Goal: Task Accomplishment & Management: Complete application form

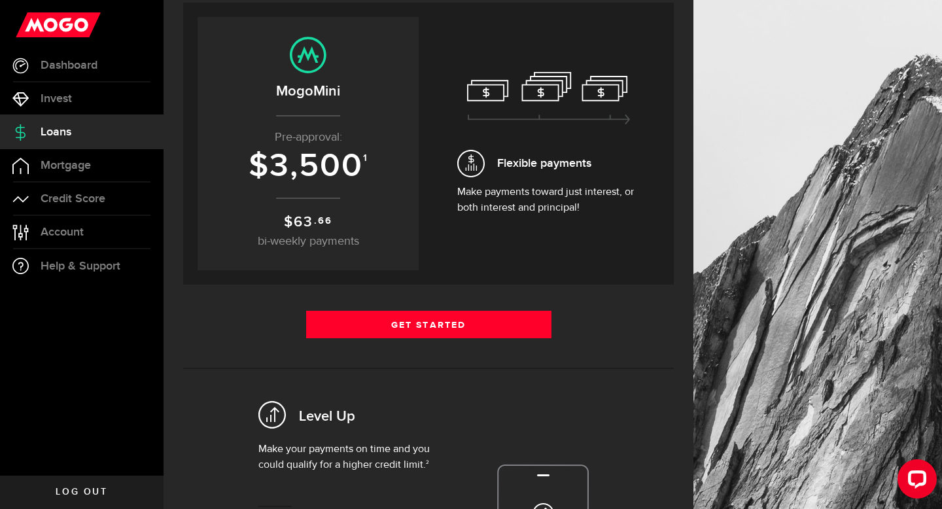
scroll to position [142, 0]
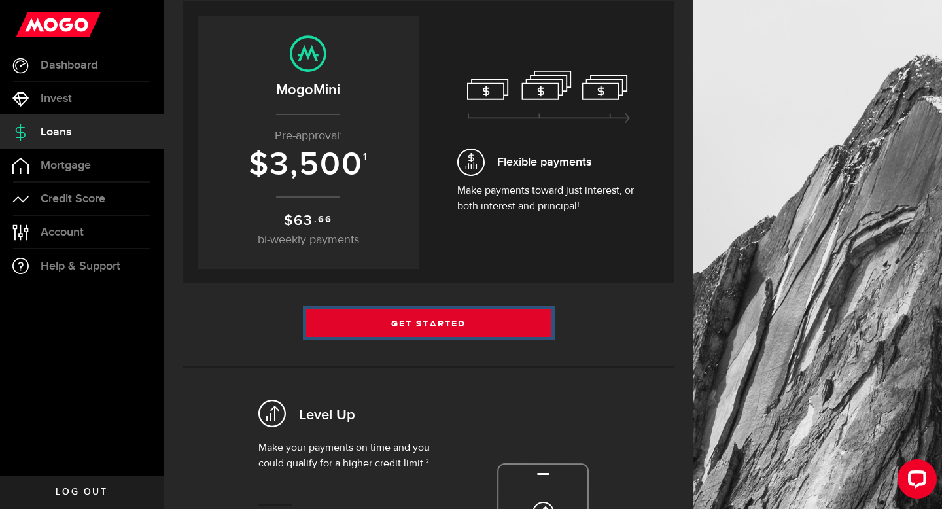
click at [458, 337] on link "Get Started" at bounding box center [428, 322] width 245 height 27
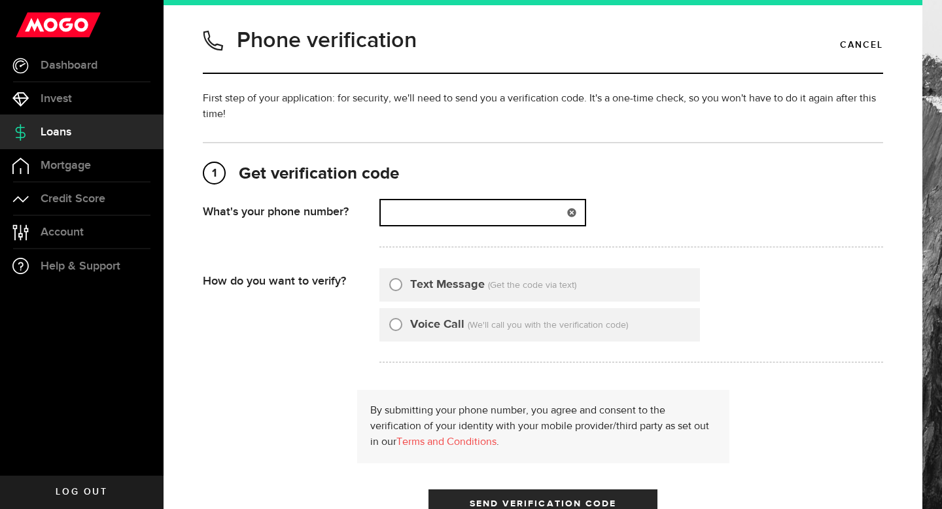
click at [424, 218] on input "(000) 000-0000" at bounding box center [483, 212] width 204 height 25
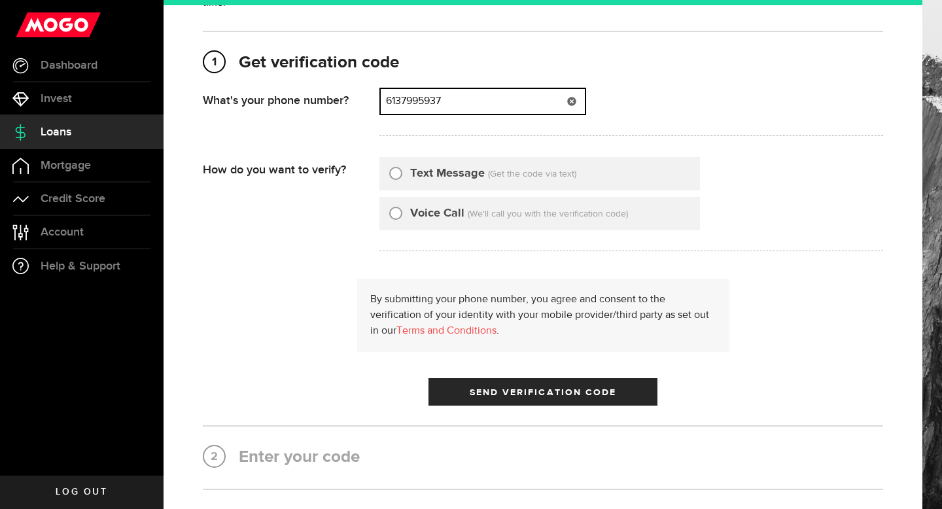
scroll to position [119, 0]
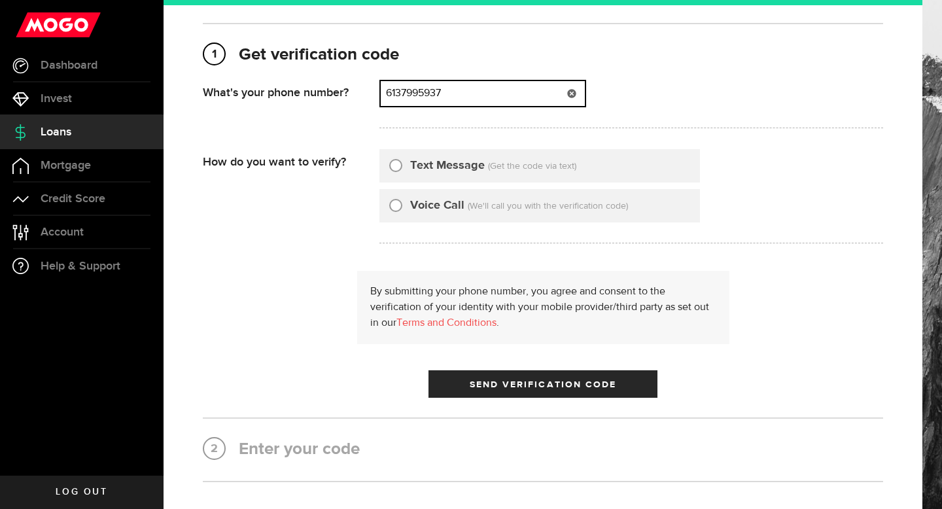
type input "6137995937"
click at [397, 166] on input "Text Message" at bounding box center [395, 163] width 13 height 13
radio input "true"
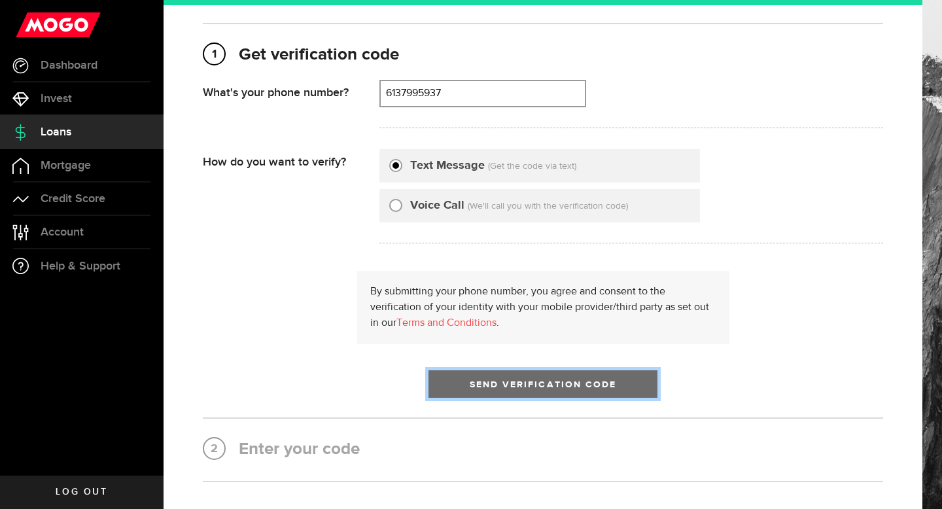
click at [516, 389] on span "Send Verification Code" at bounding box center [543, 384] width 147 height 9
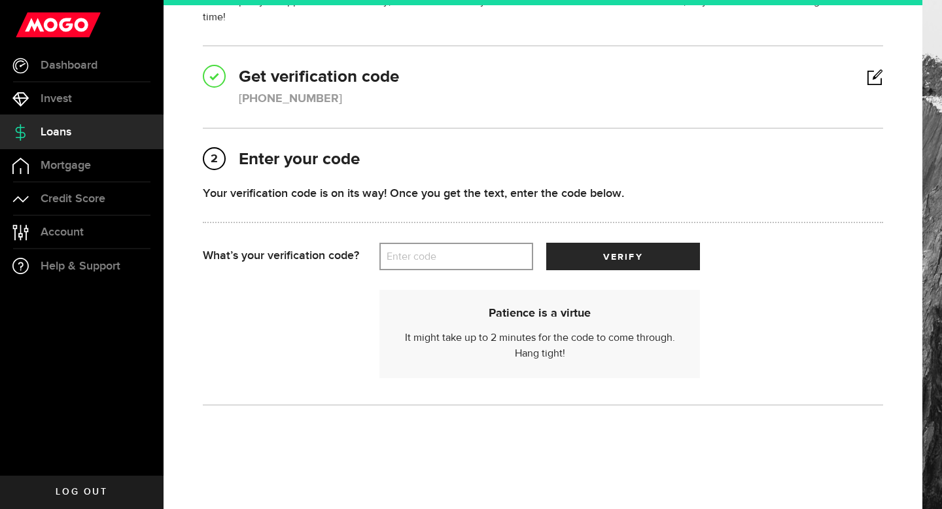
scroll to position [99, 0]
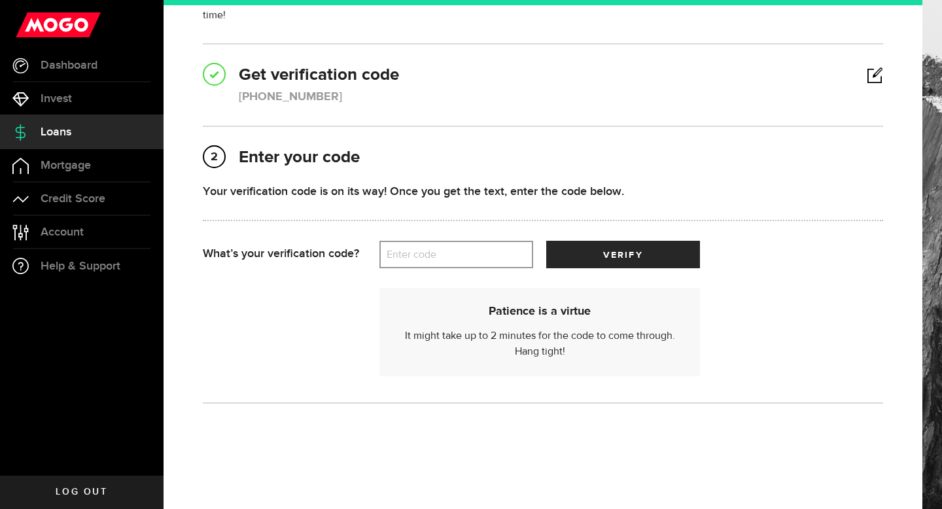
click at [481, 260] on label "Enter code" at bounding box center [456, 254] width 154 height 27
click at [481, 260] on input "Enter code" at bounding box center [456, 254] width 154 height 27
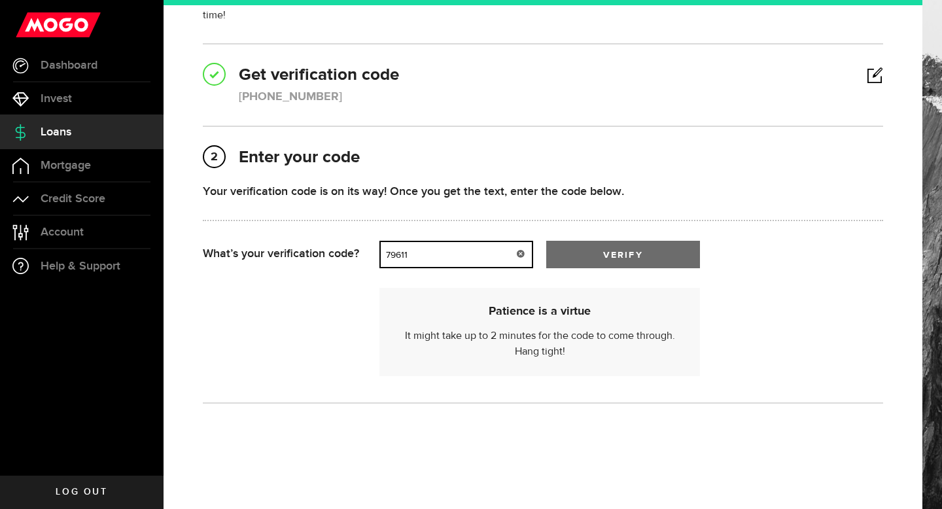
type input "79611"
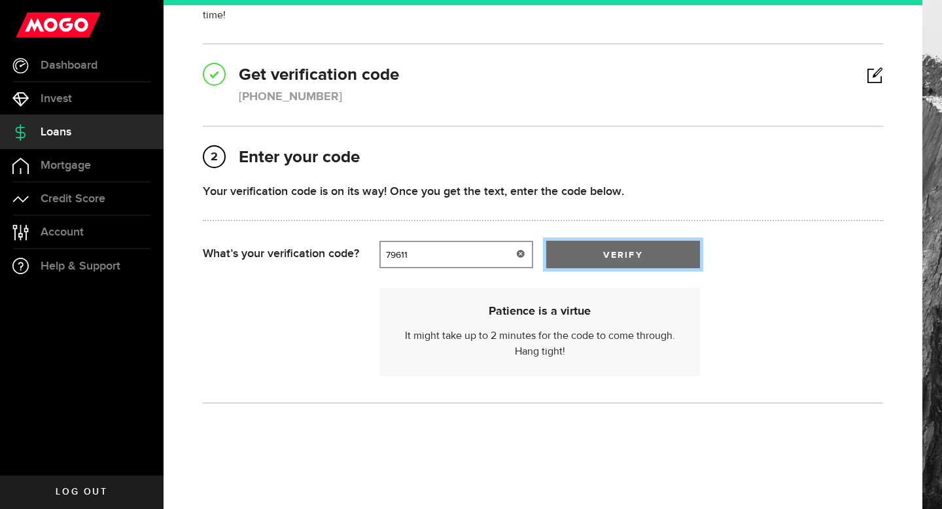
click at [606, 250] on span "verify" at bounding box center [622, 254] width 39 height 9
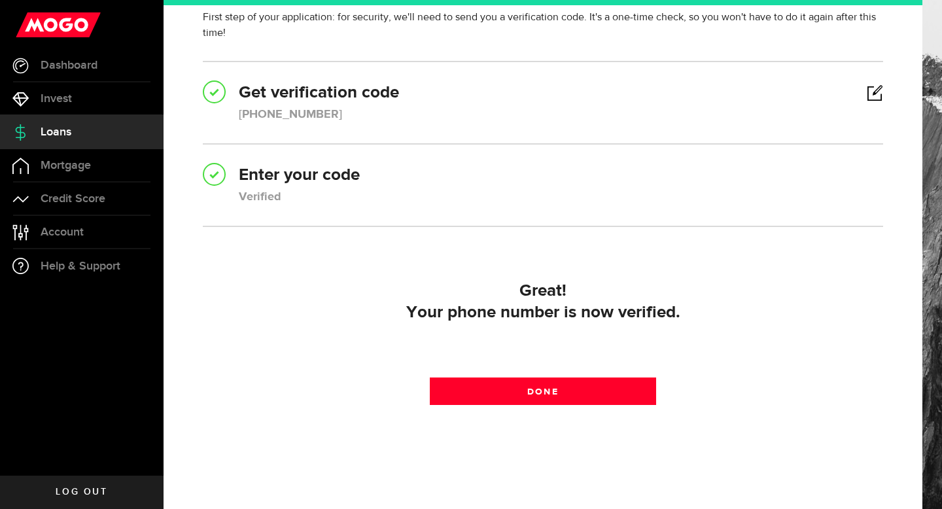
scroll to position [84, 0]
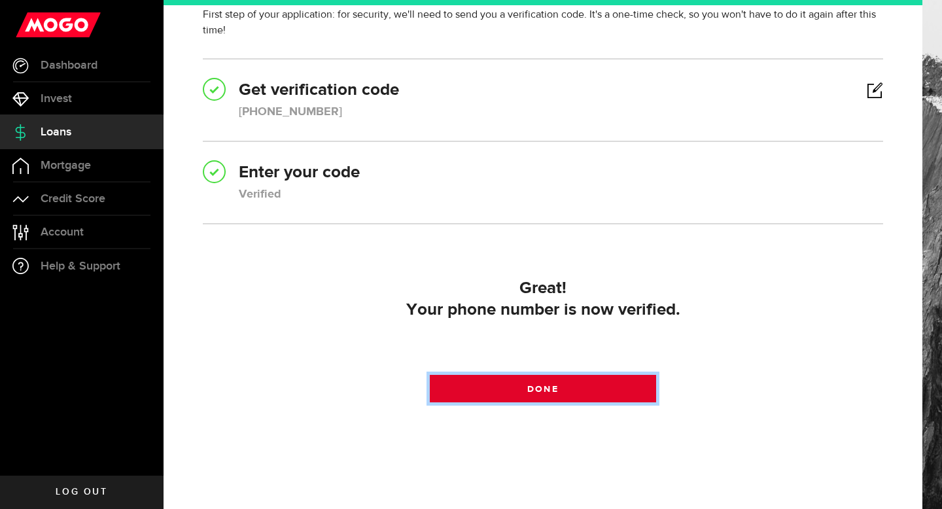
click at [557, 387] on span "Done" at bounding box center [542, 389] width 31 height 9
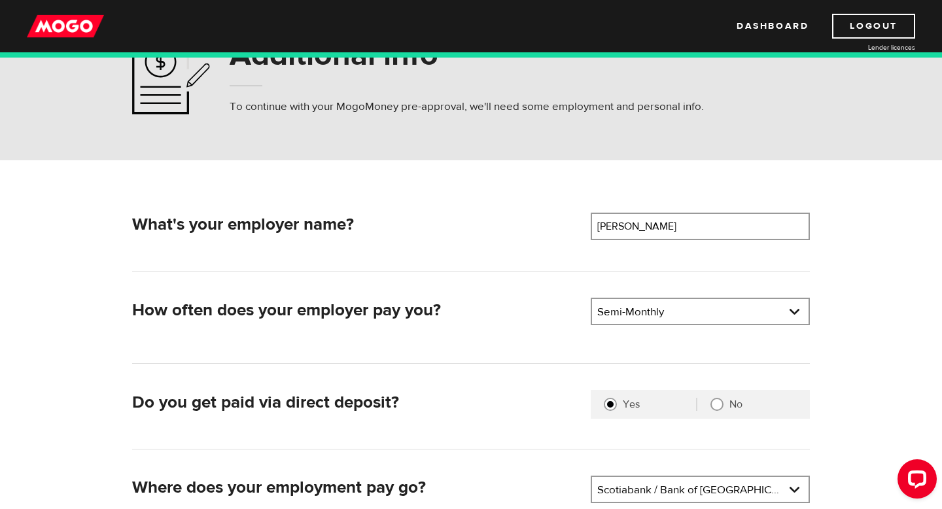
scroll to position [98, 0]
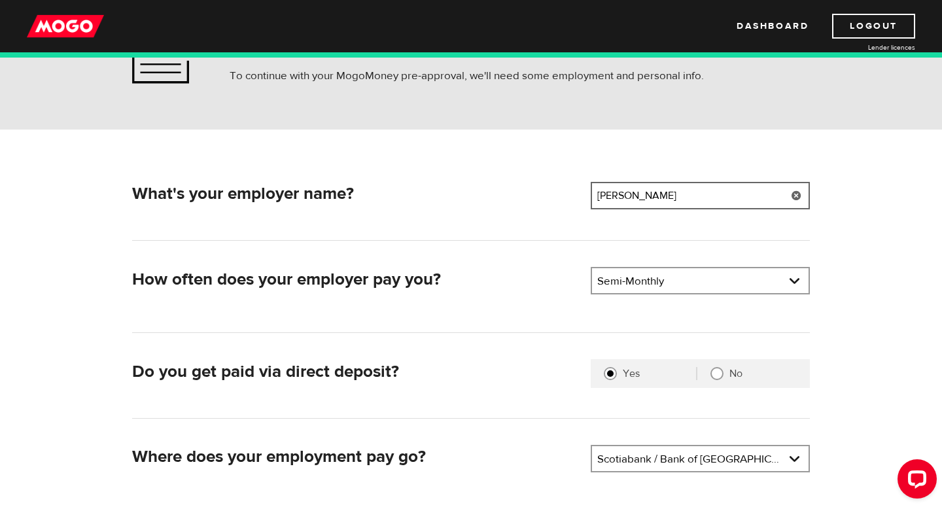
click at [681, 209] on input "TITUS" at bounding box center [700, 195] width 219 height 27
drag, startPoint x: 632, startPoint y: 207, endPoint x: 587, endPoint y: 207, distance: 45.1
click at [587, 207] on div "Employer name Please enter your employer's name TITUS" at bounding box center [700, 195] width 230 height 27
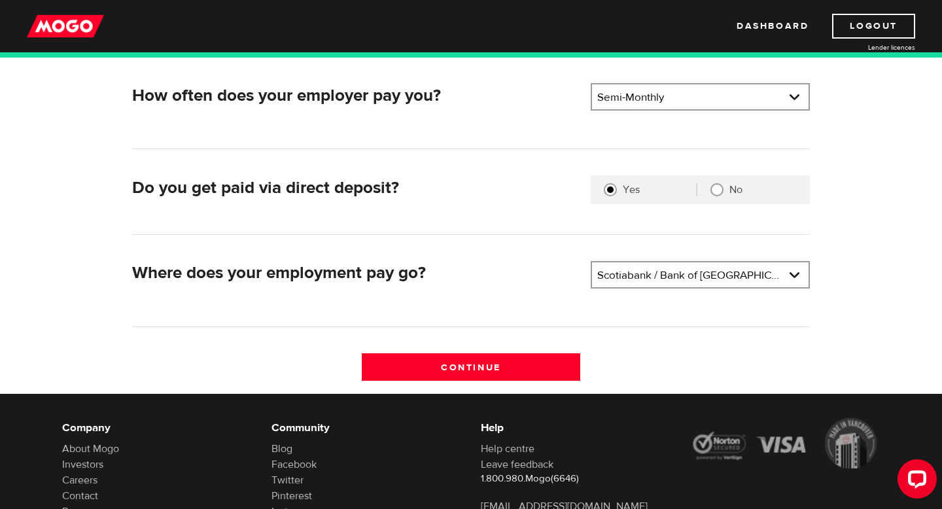
scroll to position [284, 0]
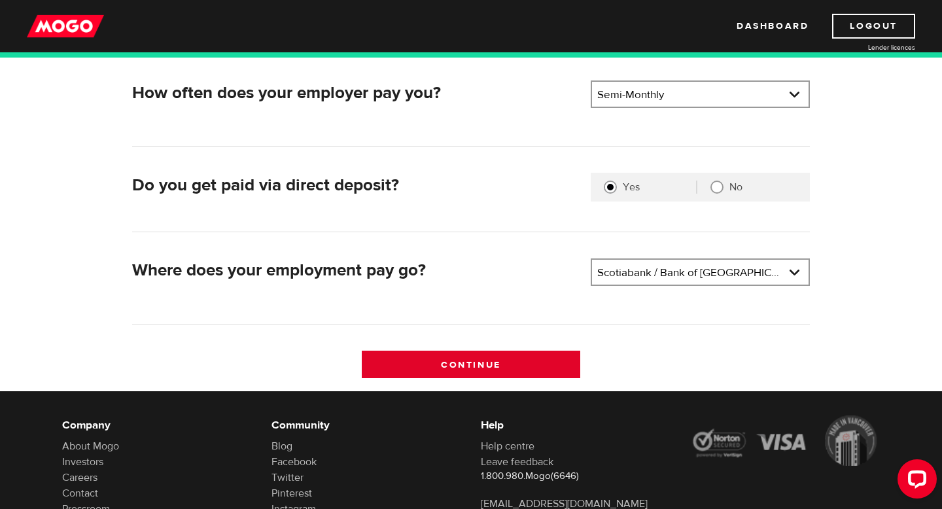
type input "Okta"
click at [490, 375] on input "Continue" at bounding box center [471, 364] width 219 height 27
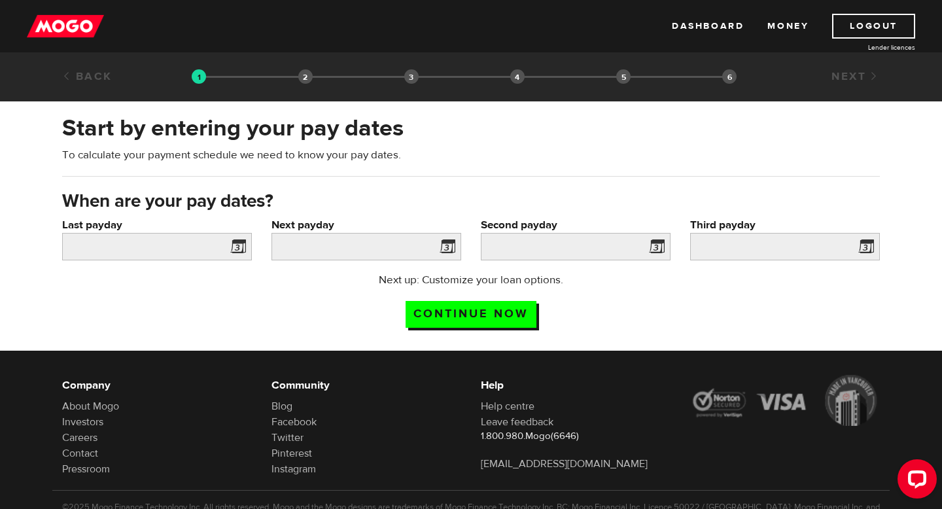
click at [237, 255] on span at bounding box center [236, 248] width 20 height 21
click at [237, 256] on span at bounding box center [236, 248] width 20 height 21
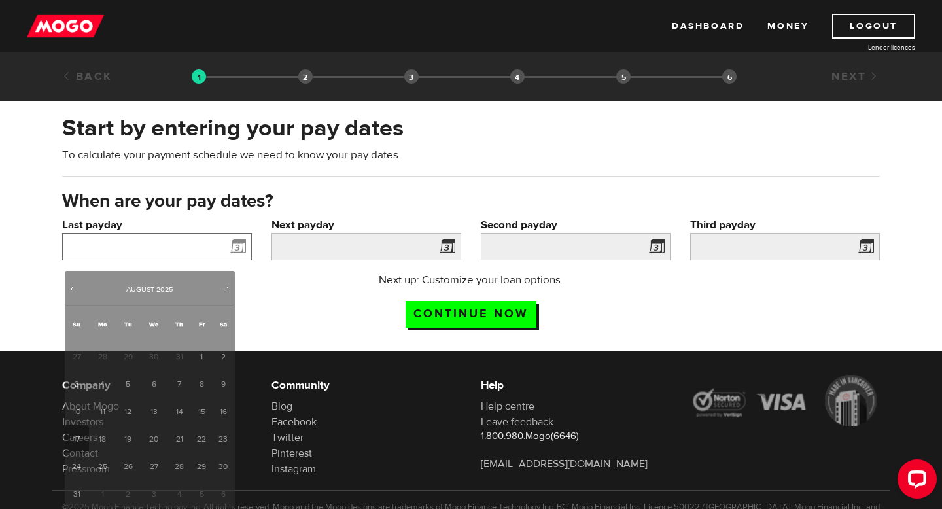
click at [194, 260] on input "Last payday" at bounding box center [157, 246] width 190 height 27
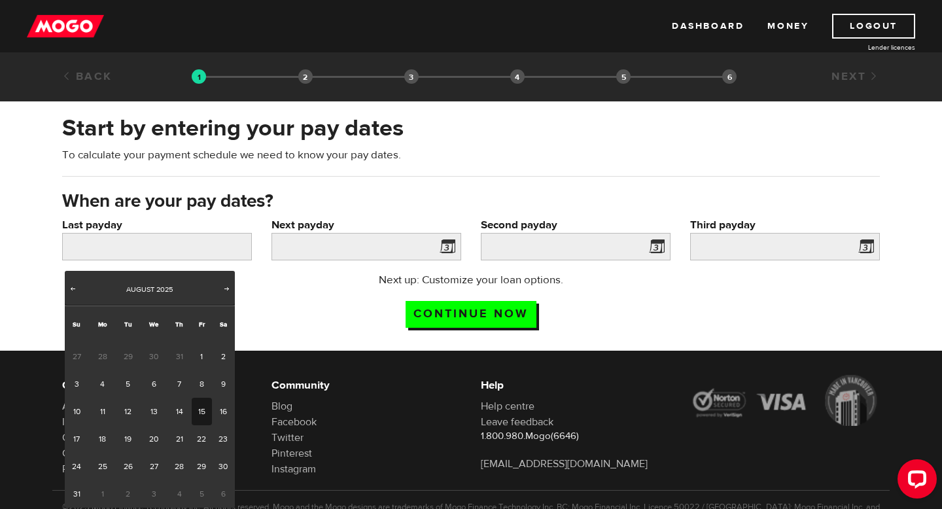
click at [201, 424] on link "15" at bounding box center [202, 411] width 20 height 27
type input "2025/08/15"
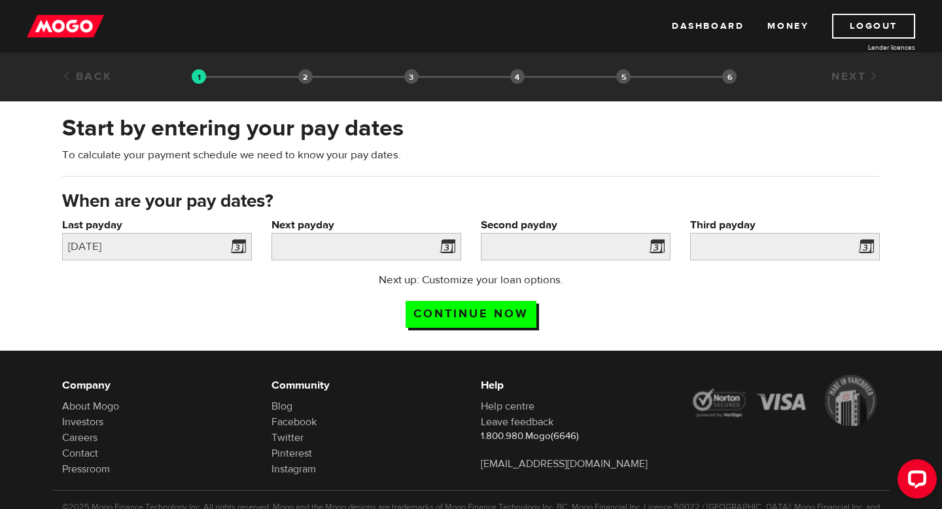
click at [449, 257] on span at bounding box center [445, 248] width 20 height 21
click at [446, 255] on span at bounding box center [445, 248] width 20 height 21
click at [414, 256] on input "Next payday" at bounding box center [366, 246] width 190 height 27
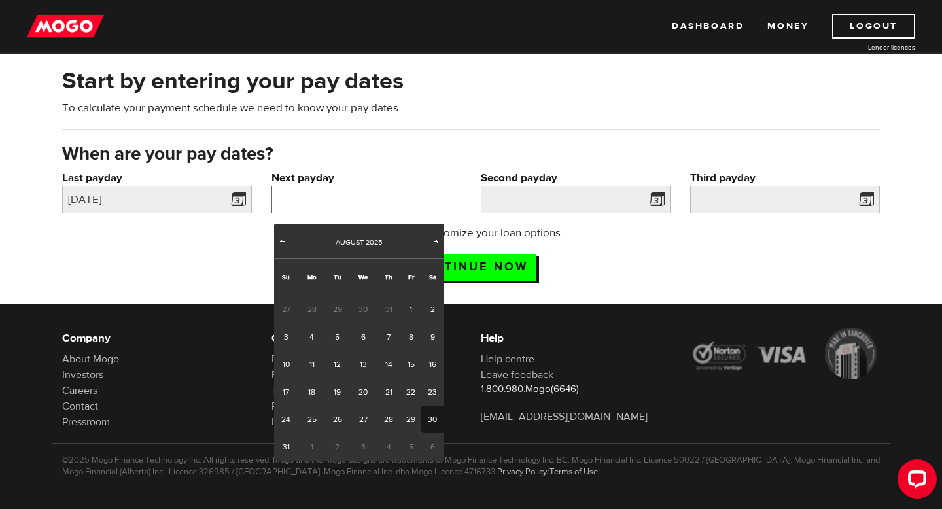
scroll to position [49, 0]
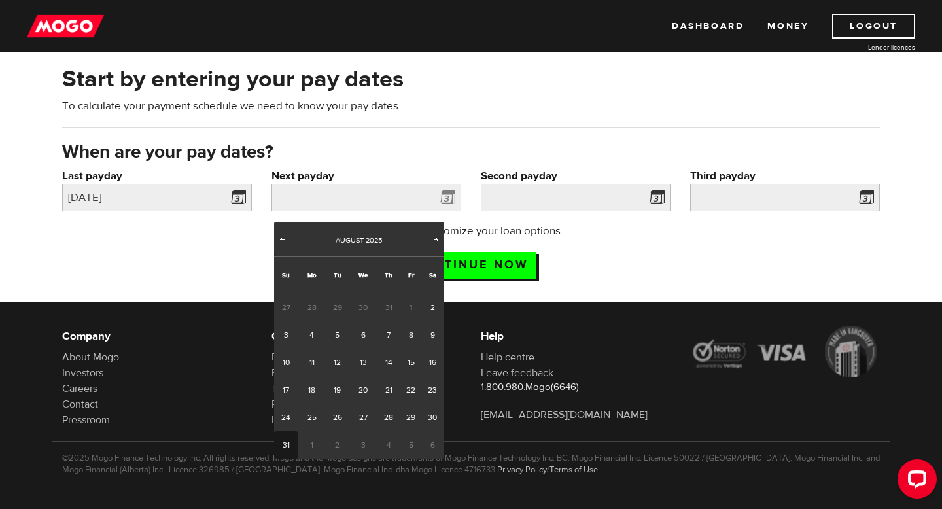
click at [287, 458] on link "31" at bounding box center [286, 444] width 24 height 27
type input "2025/08/31"
type input "2025/9/15"
type input "2025/9/30"
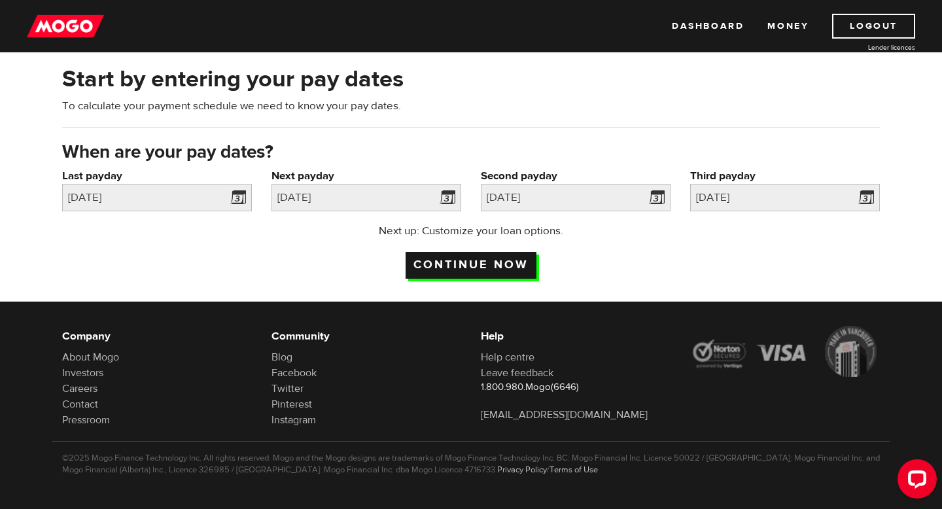
click at [496, 270] on input "Continue now" at bounding box center [470, 265] width 131 height 27
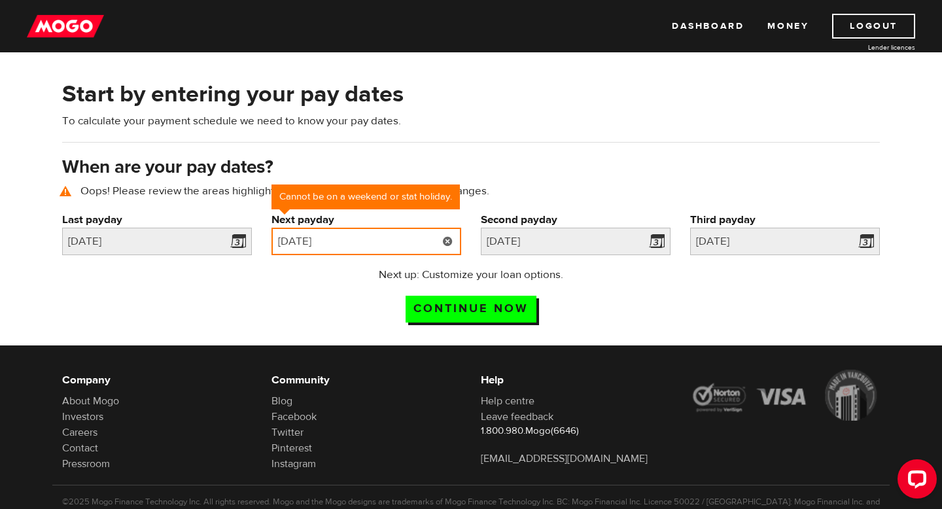
click at [419, 255] on input "2025/08/31" at bounding box center [366, 241] width 190 height 27
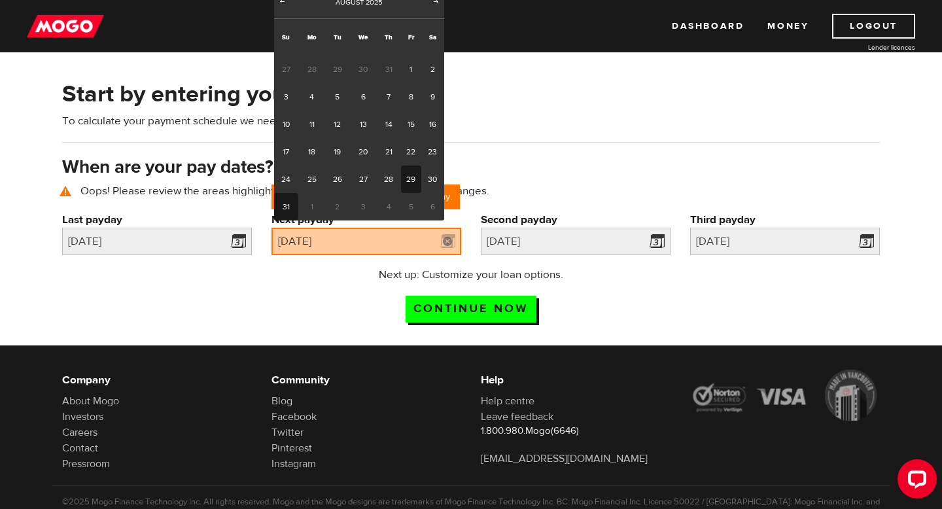
click at [412, 193] on link "29" at bounding box center [411, 178] width 20 height 27
type input "2025/08/29"
type input "2025/9/13"
type input "2025/9/28"
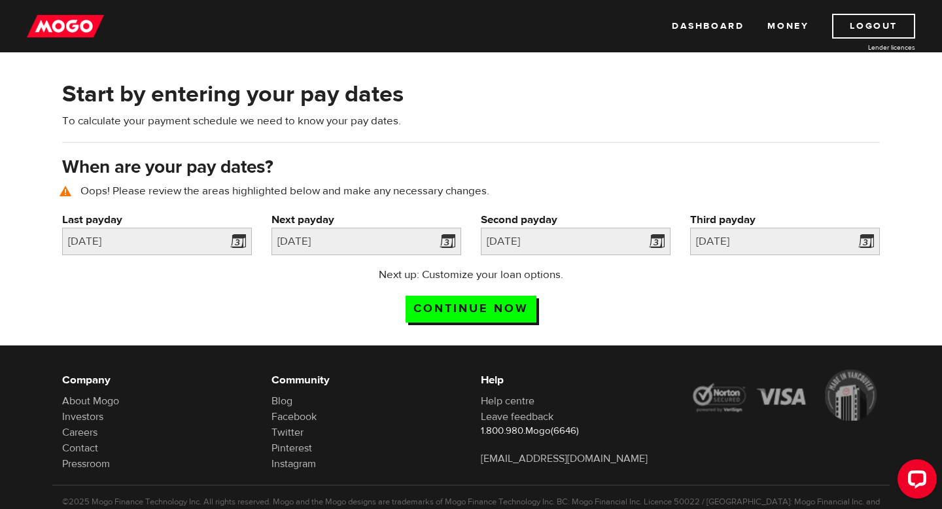
drag, startPoint x: 488, startPoint y: 322, endPoint x: 590, endPoint y: 309, distance: 102.8
click at [590, 309] on div "Next up: Customize your loan options. Continue now" at bounding box center [471, 299] width 260 height 65
click at [587, 251] on input "2025/9/13" at bounding box center [576, 241] width 190 height 27
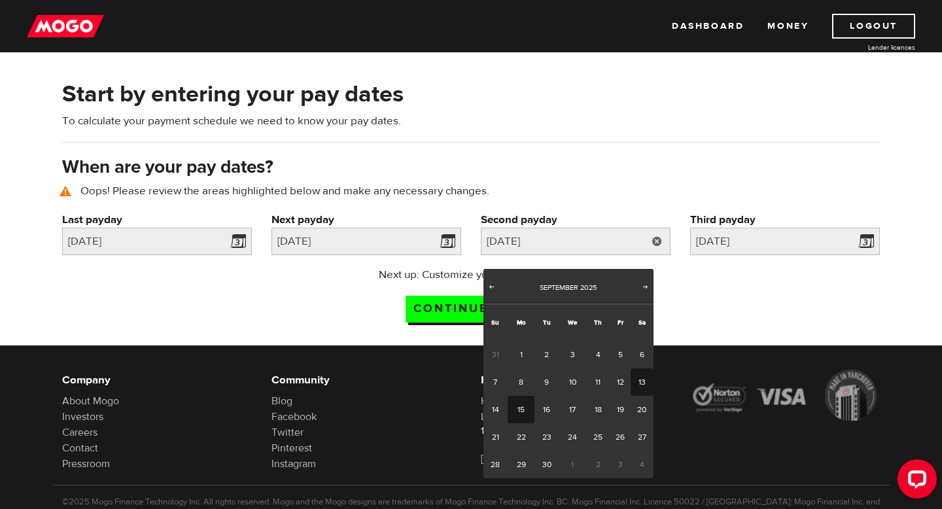
click at [519, 417] on link "15" at bounding box center [521, 409] width 27 height 27
type input "2025/09/15"
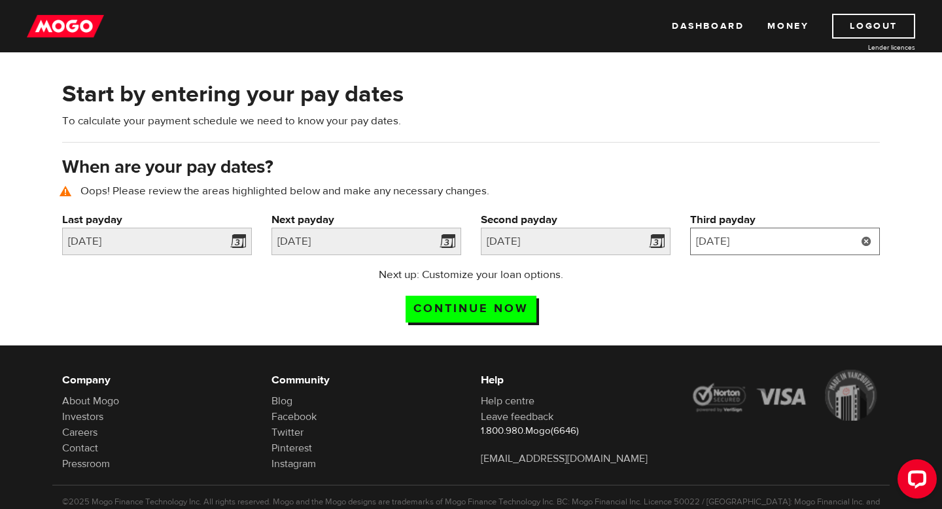
click at [777, 255] on input "2025/9/28" at bounding box center [785, 241] width 190 height 27
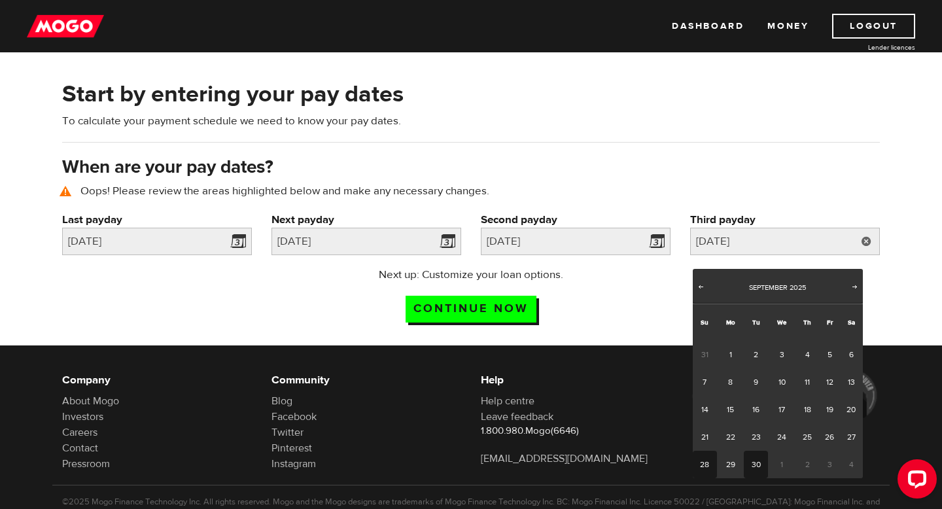
click at [760, 478] on link "30" at bounding box center [756, 464] width 24 height 27
type input "2025/09/30"
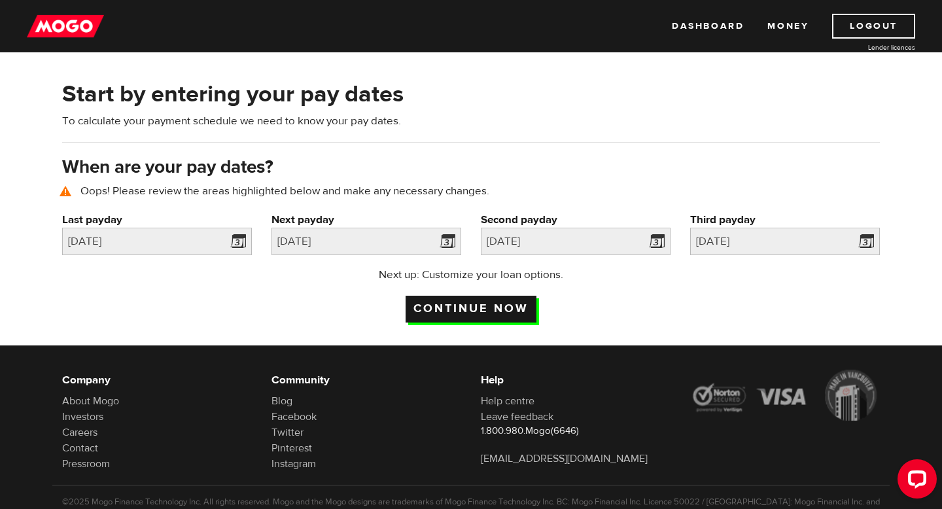
click at [497, 322] on input "Continue now" at bounding box center [470, 309] width 131 height 27
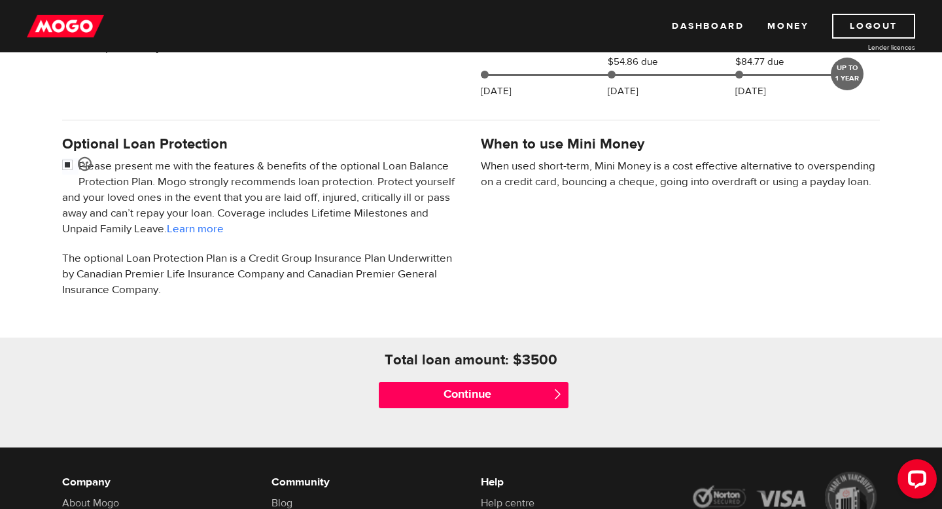
scroll to position [371, 0]
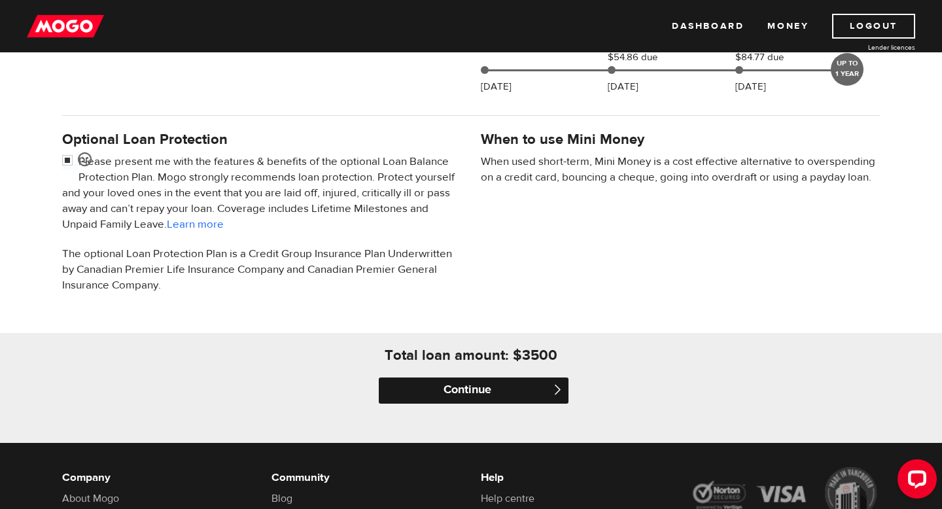
click at [489, 402] on input "Continue" at bounding box center [474, 390] width 190 height 26
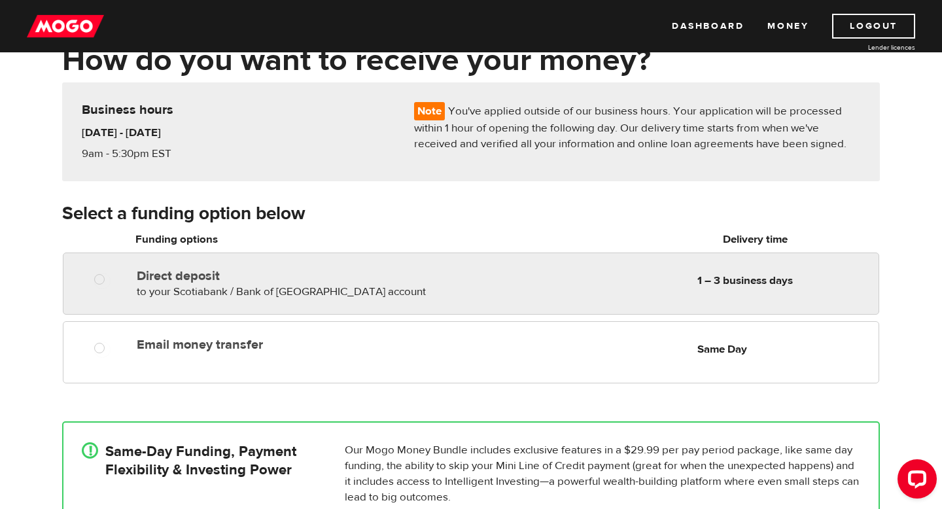
scroll to position [79, 0]
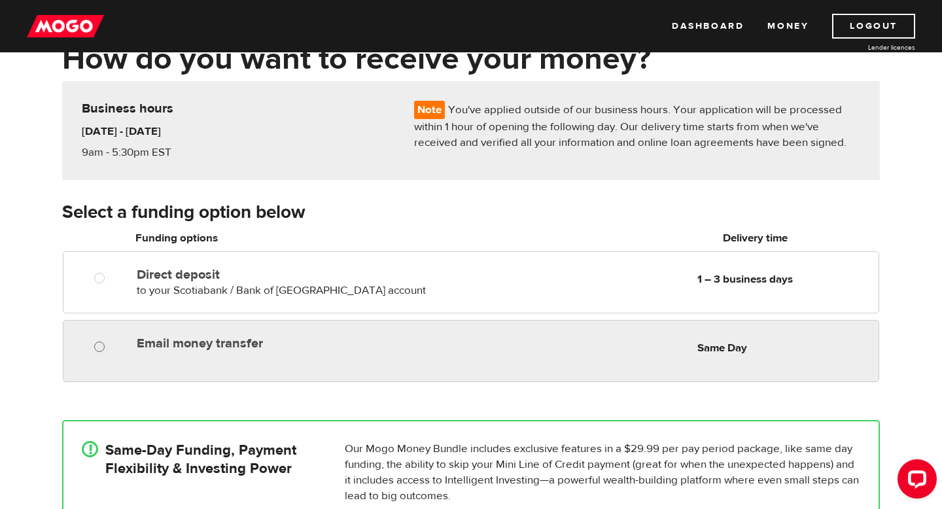
radio input "true"
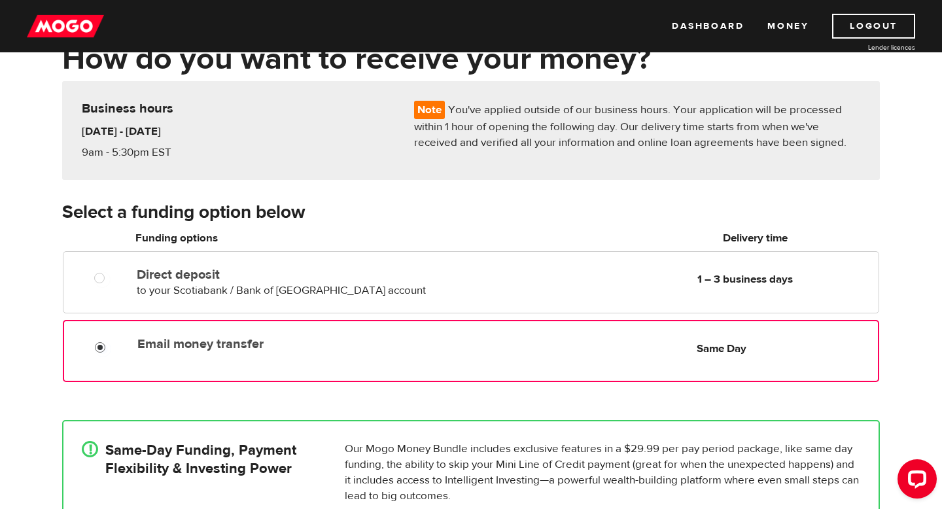
click at [101, 354] on input "Email money transfer" at bounding box center [103, 349] width 16 height 16
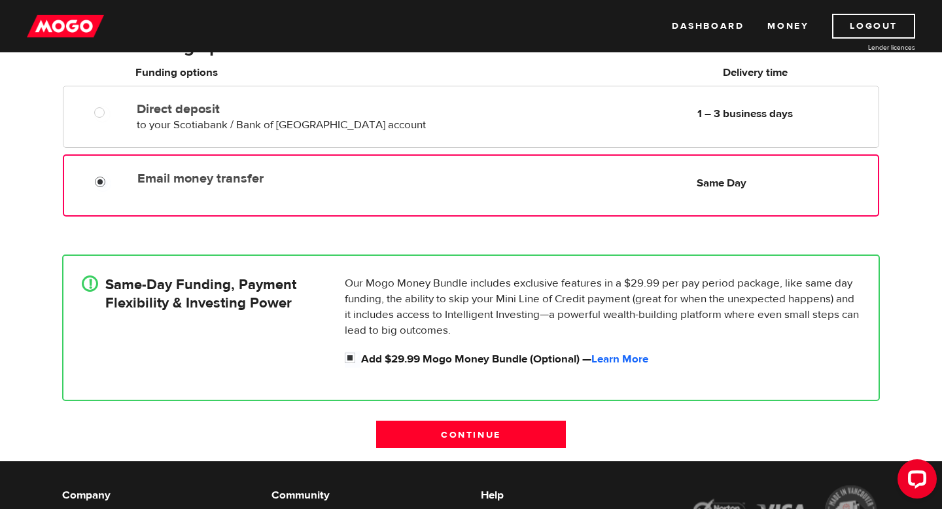
scroll to position [249, 0]
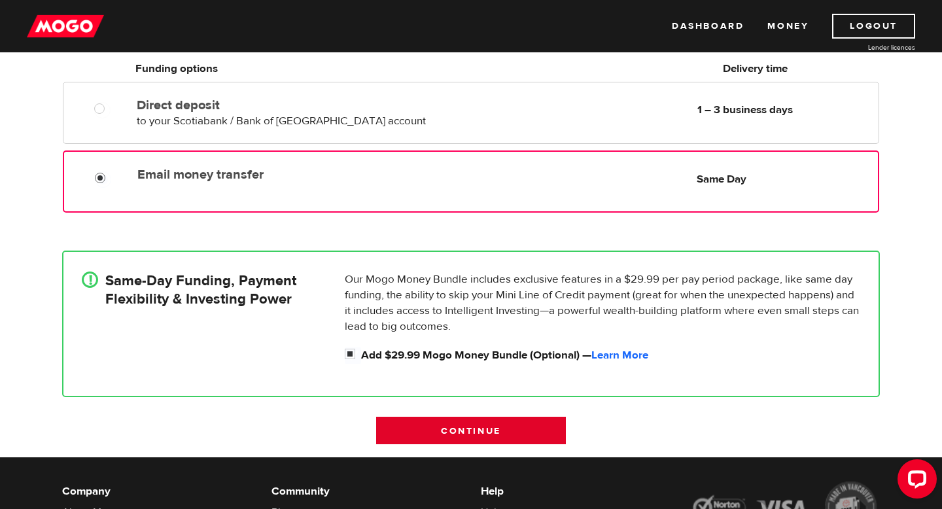
click at [452, 438] on input "Continue" at bounding box center [471, 430] width 190 height 27
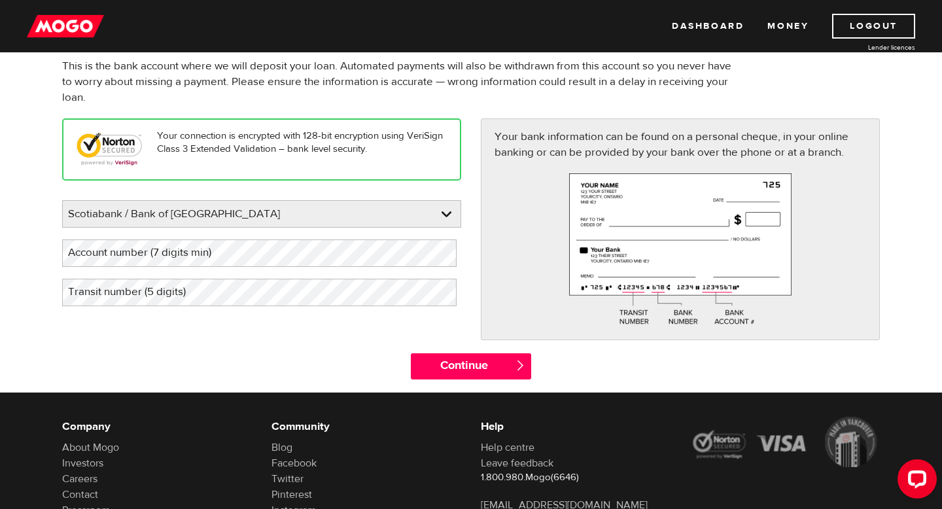
scroll to position [111, 0]
